Goal: Unclear

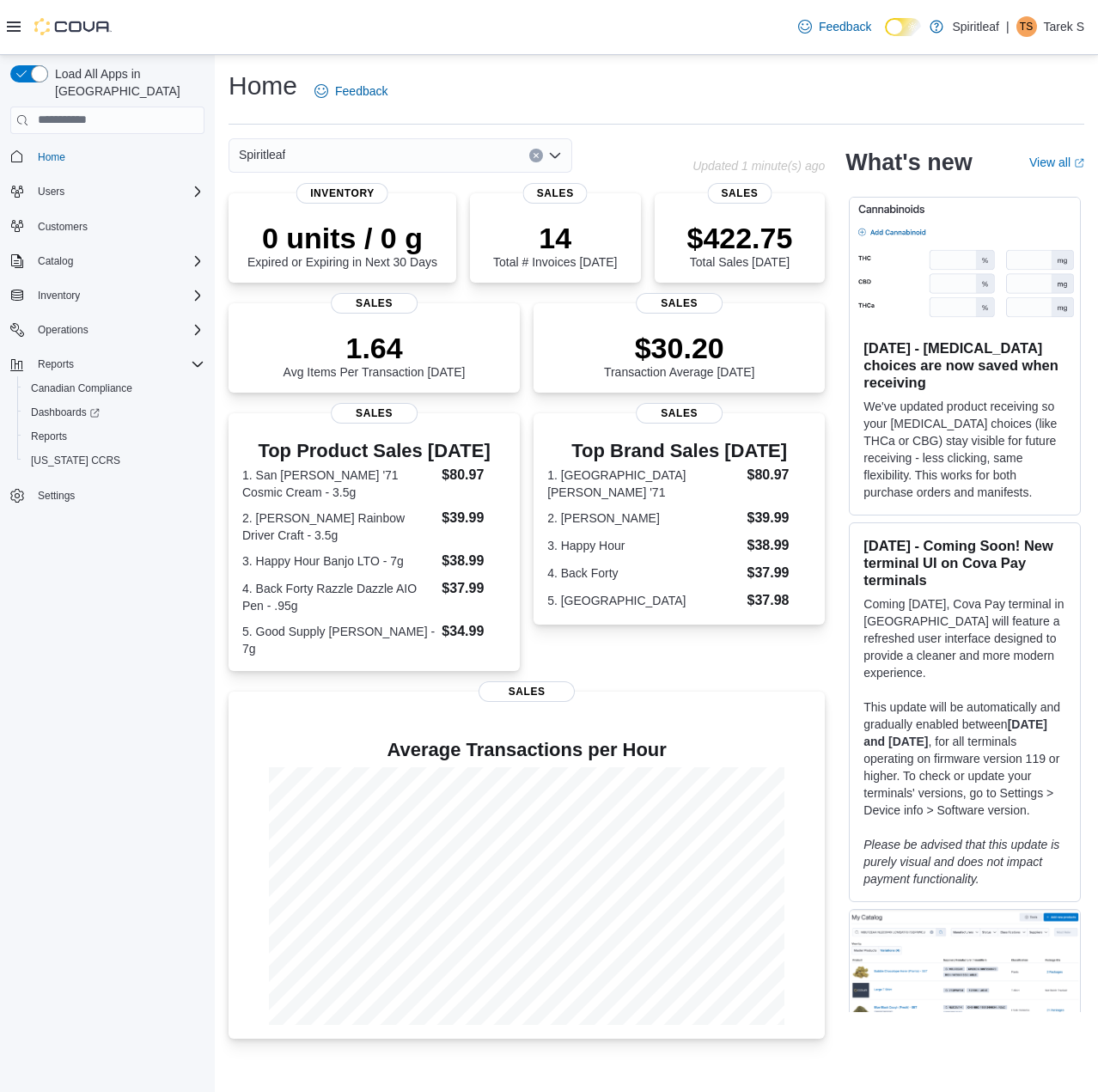
click at [665, 129] on div "Home Feedback Spiritleaf Updated 1 minute(s) ago 0 units / 0 g Expired or Expir…" at bounding box center [656, 553] width 883 height 998
